Goal: Task Accomplishment & Management: Manage account settings

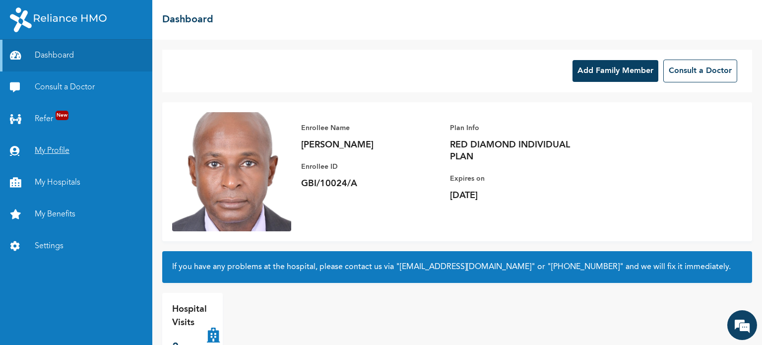
click at [48, 147] on link "My Profile" at bounding box center [76, 151] width 152 height 32
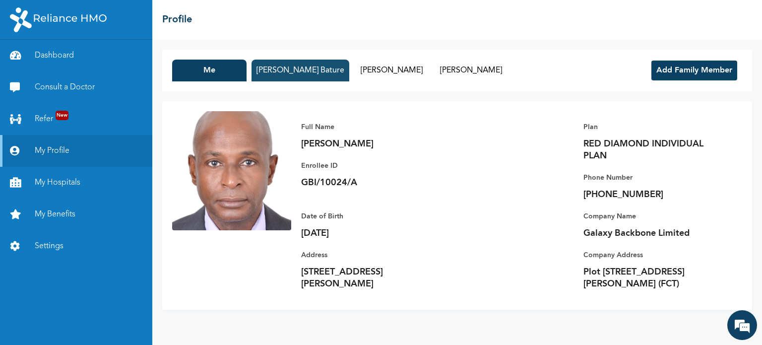
click at [314, 74] on button "[PERSON_NAME] Bature" at bounding box center [301, 71] width 98 height 22
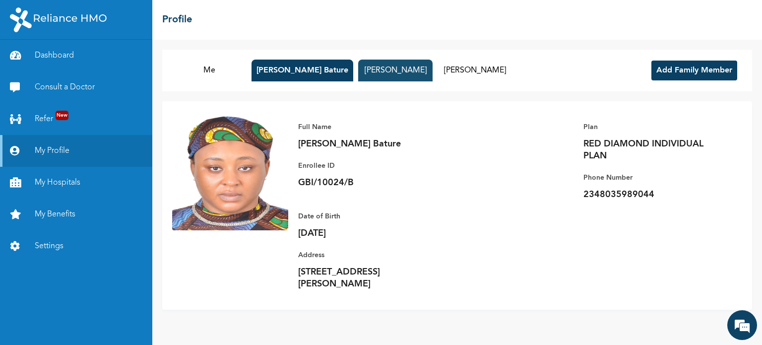
click at [386, 72] on button "[PERSON_NAME]" at bounding box center [395, 71] width 74 height 22
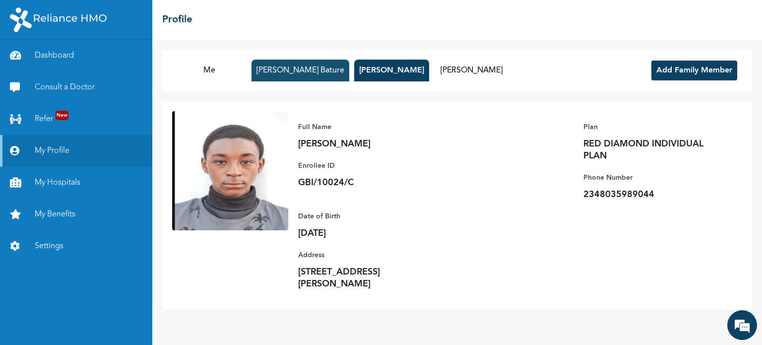
click at [318, 67] on button "[PERSON_NAME] Bature" at bounding box center [301, 71] width 98 height 22
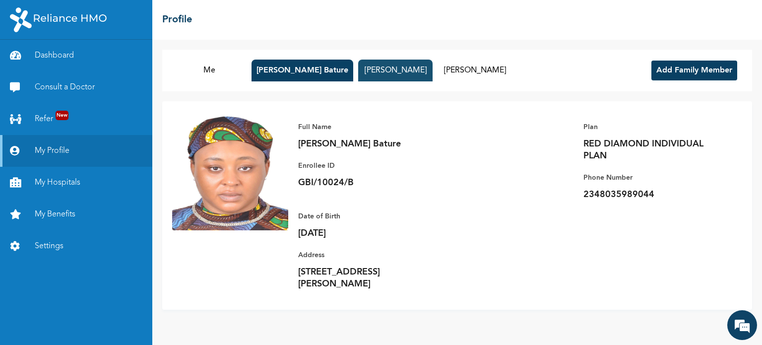
click at [362, 69] on button "[PERSON_NAME]" at bounding box center [395, 71] width 74 height 22
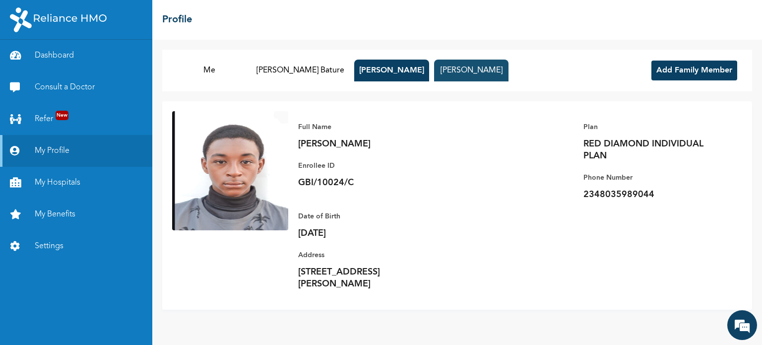
click at [443, 69] on button "[PERSON_NAME]" at bounding box center [471, 71] width 74 height 22
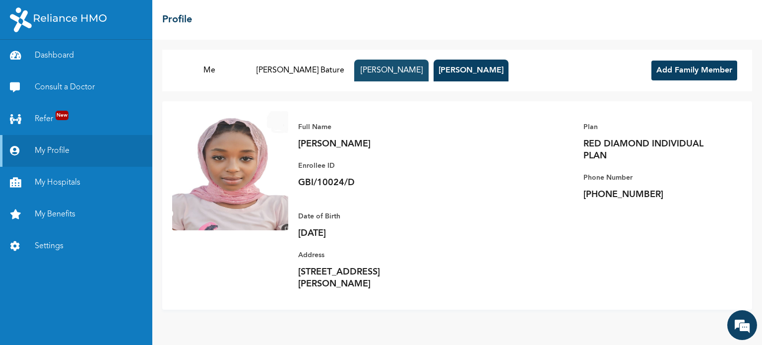
click at [378, 69] on button "[PERSON_NAME]" at bounding box center [391, 71] width 74 height 22
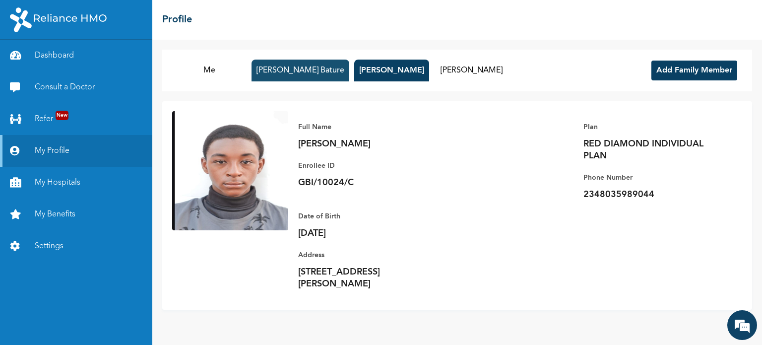
click at [317, 69] on button "[PERSON_NAME] Bature" at bounding box center [301, 71] width 98 height 22
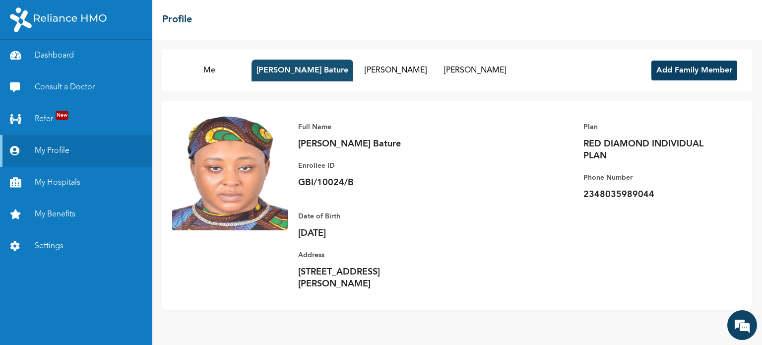
click at [306, 64] on button "[PERSON_NAME] Bature" at bounding box center [303, 71] width 102 height 22
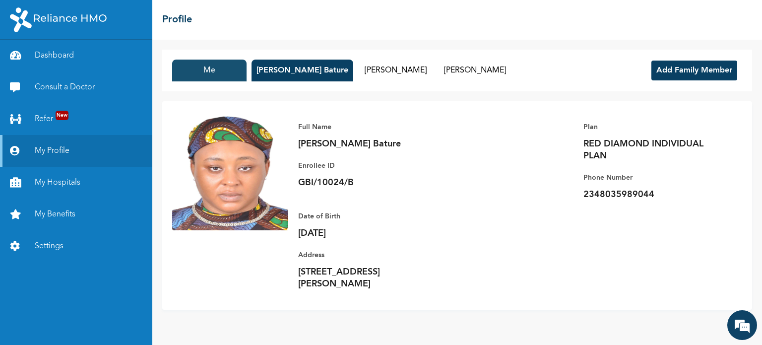
click at [197, 72] on button "Me" at bounding box center [209, 71] width 74 height 22
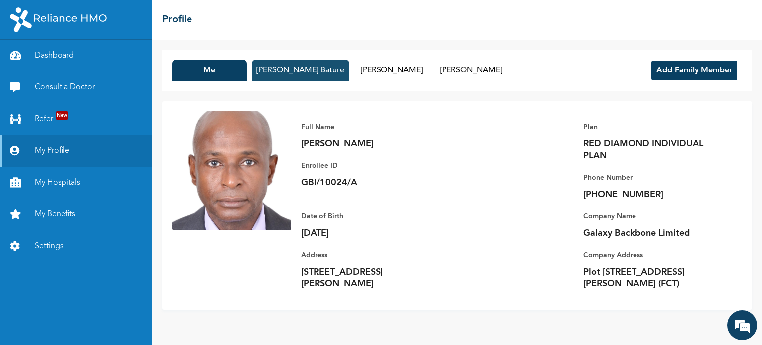
click at [310, 75] on button "[PERSON_NAME] Bature" at bounding box center [301, 71] width 98 height 22
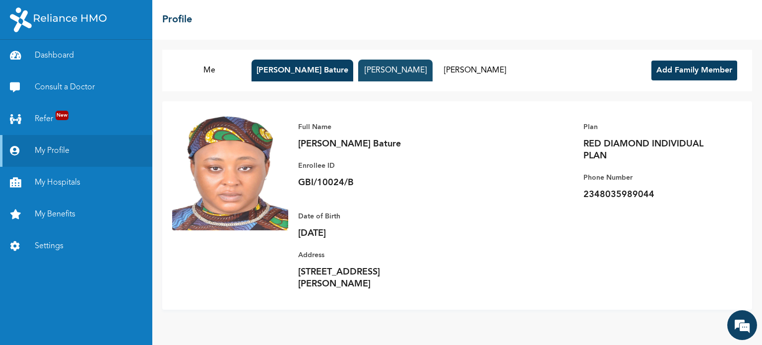
click at [375, 75] on button "[PERSON_NAME]" at bounding box center [395, 71] width 74 height 22
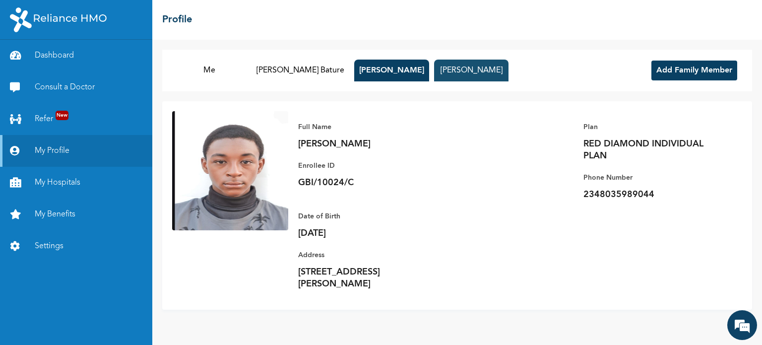
click at [452, 68] on button "[PERSON_NAME]" at bounding box center [471, 71] width 74 height 22
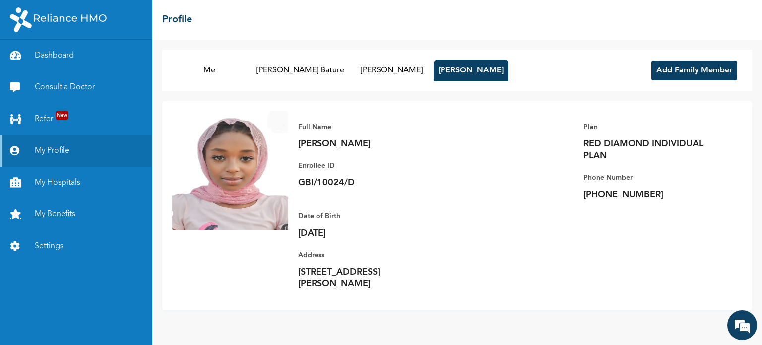
click at [62, 210] on link "My Benefits" at bounding box center [76, 215] width 152 height 32
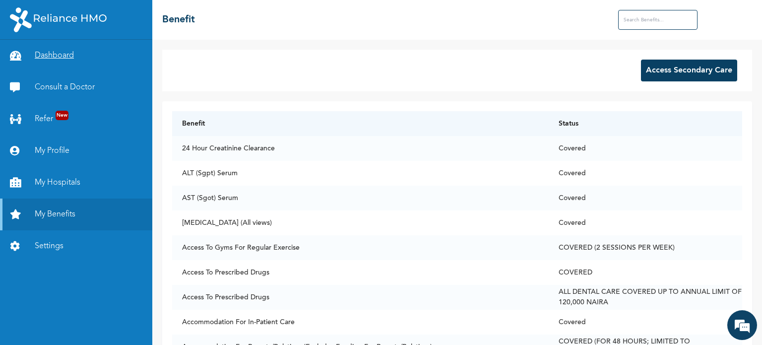
click at [54, 54] on link "Dashboard" at bounding box center [76, 56] width 152 height 32
